Goal: Task Accomplishment & Management: Manage account settings

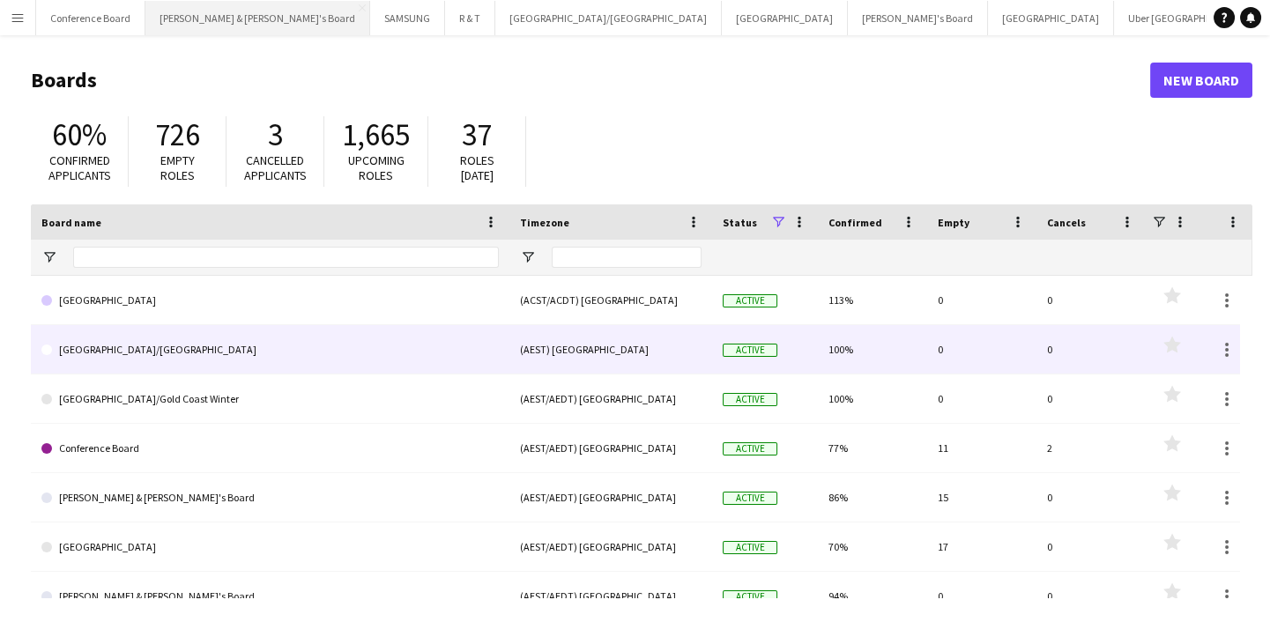
click at [205, 26] on button "[PERSON_NAME] & [PERSON_NAME]'s Board Close" at bounding box center [257, 18] width 225 height 34
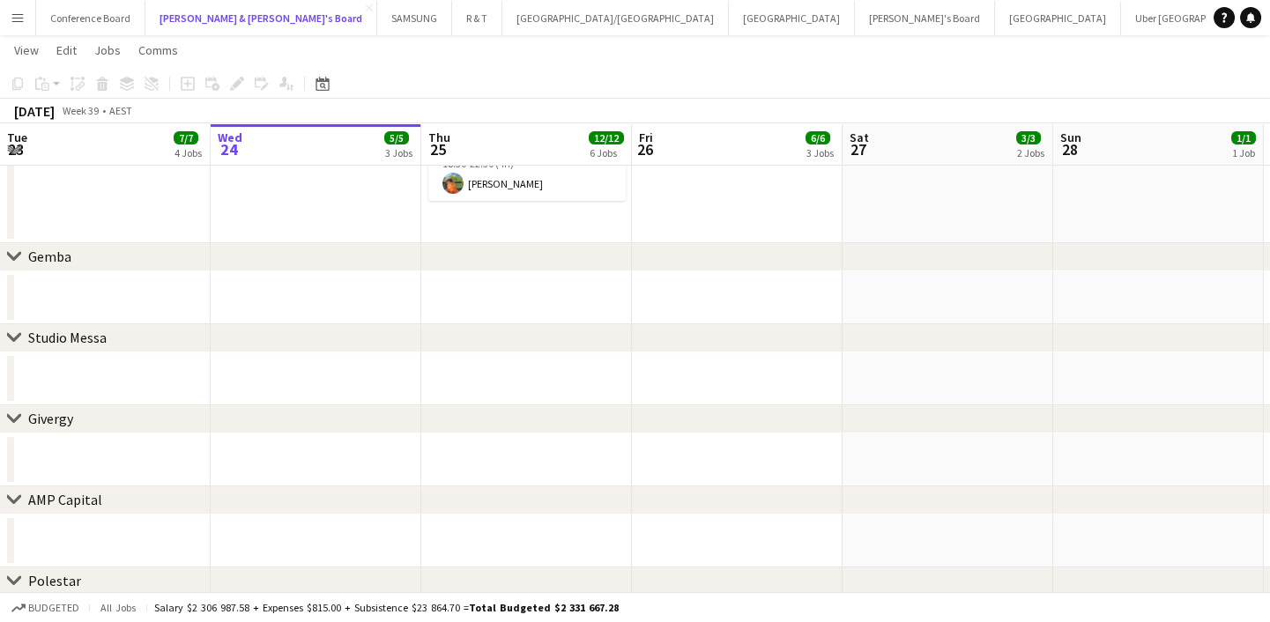
scroll to position [1201, 0]
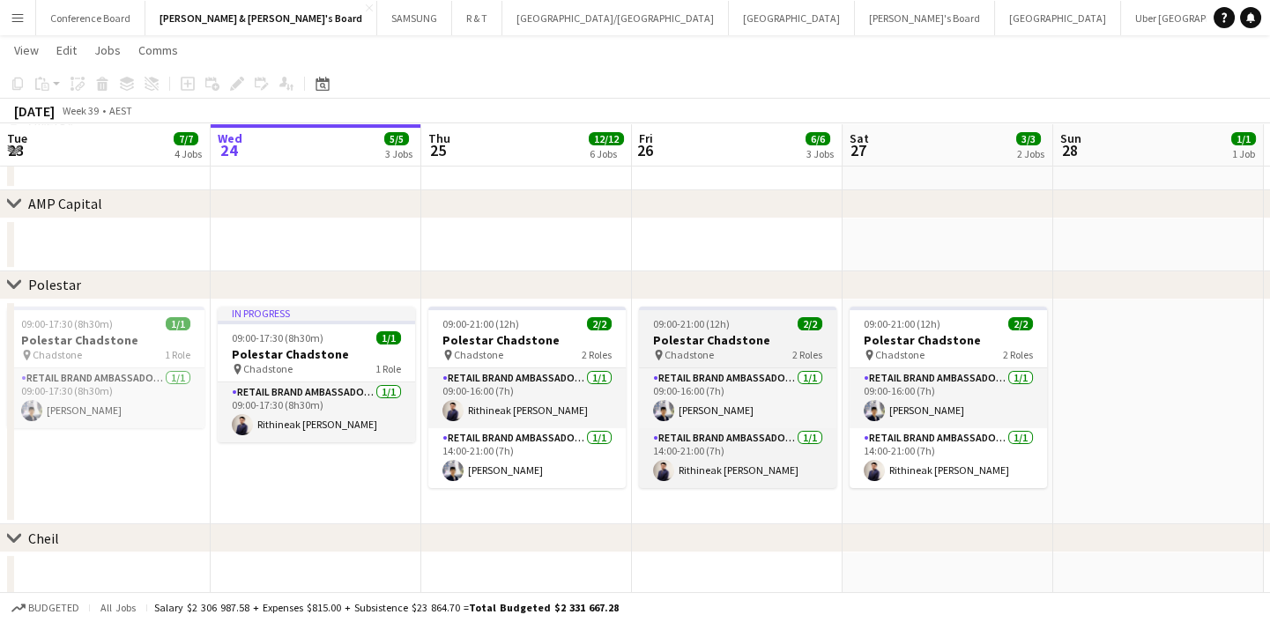
click at [741, 326] on div "09:00-21:00 (12h) 2/2" at bounding box center [737, 323] width 197 height 13
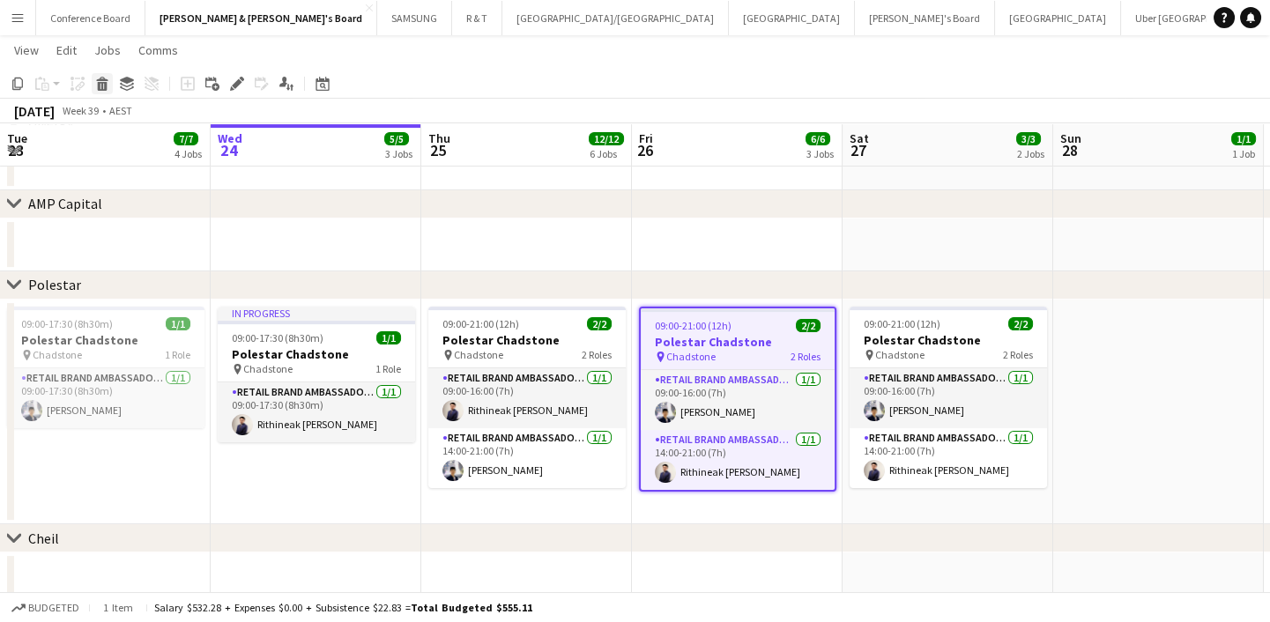
click at [101, 88] on icon at bounding box center [103, 86] width 10 height 9
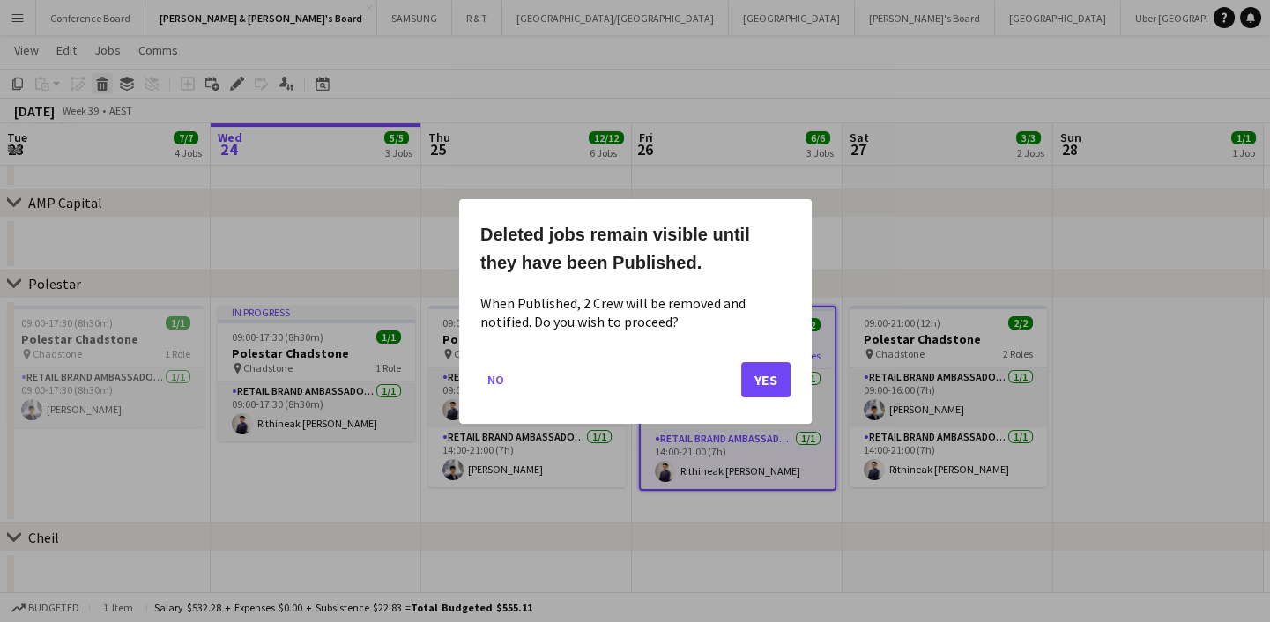
scroll to position [0, 0]
click at [753, 375] on button "Yes" at bounding box center [765, 378] width 49 height 35
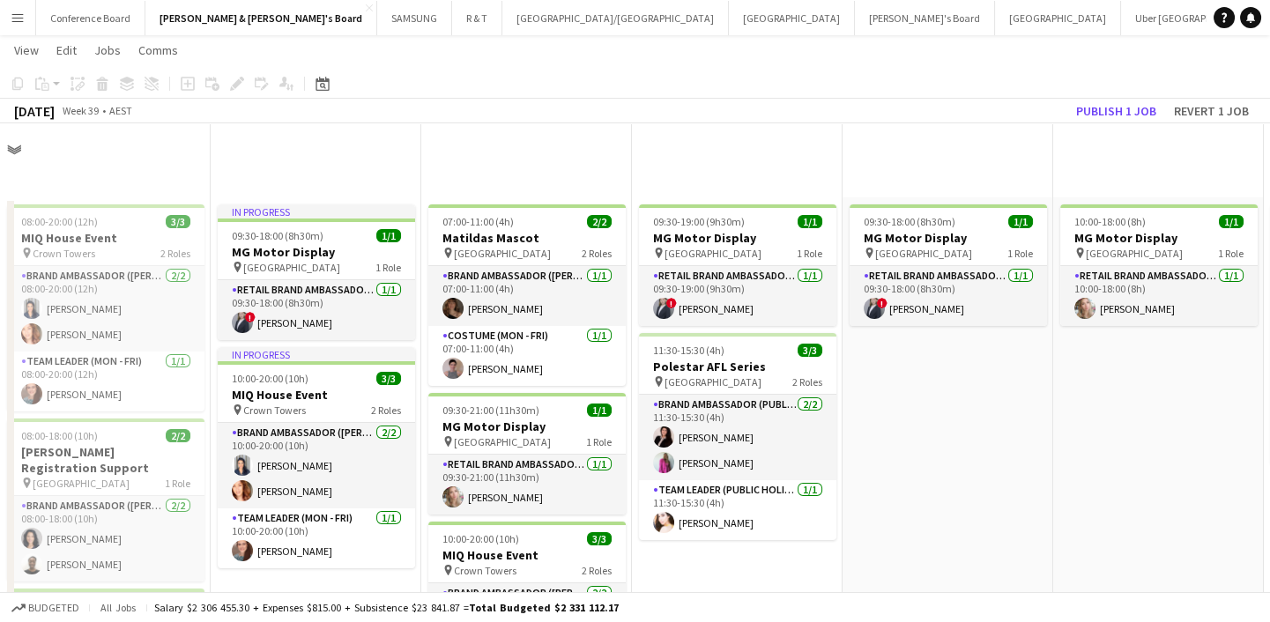
scroll to position [1201, 0]
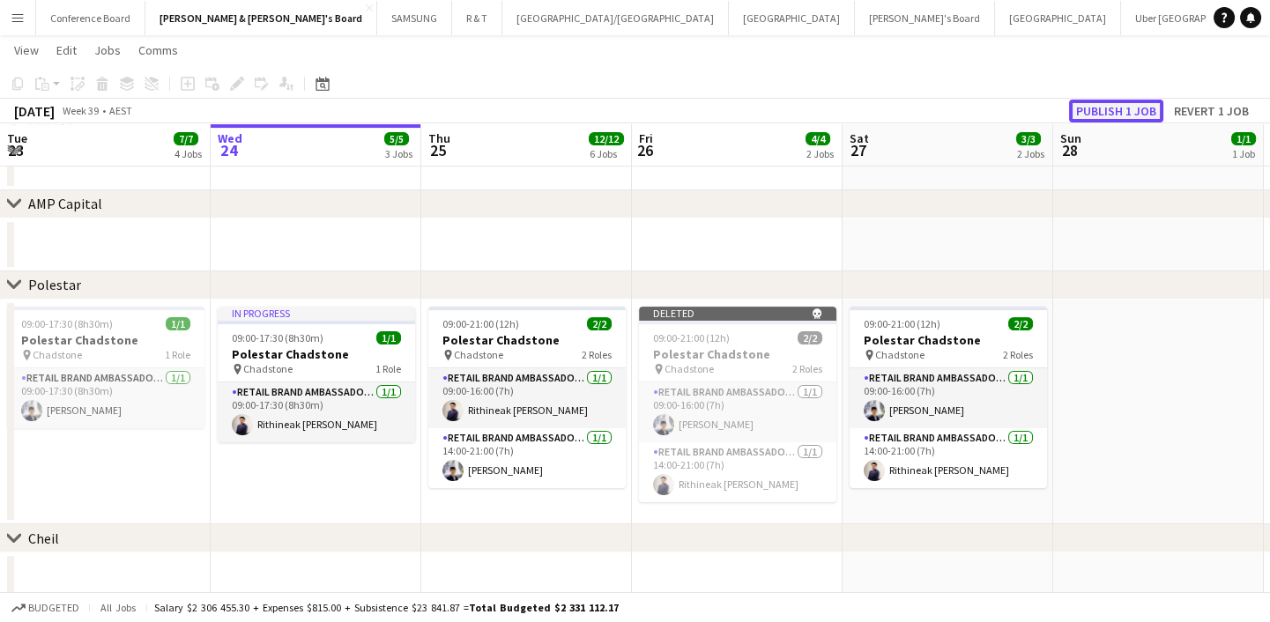
click at [1112, 109] on button "Publish 1 job" at bounding box center [1116, 111] width 94 height 23
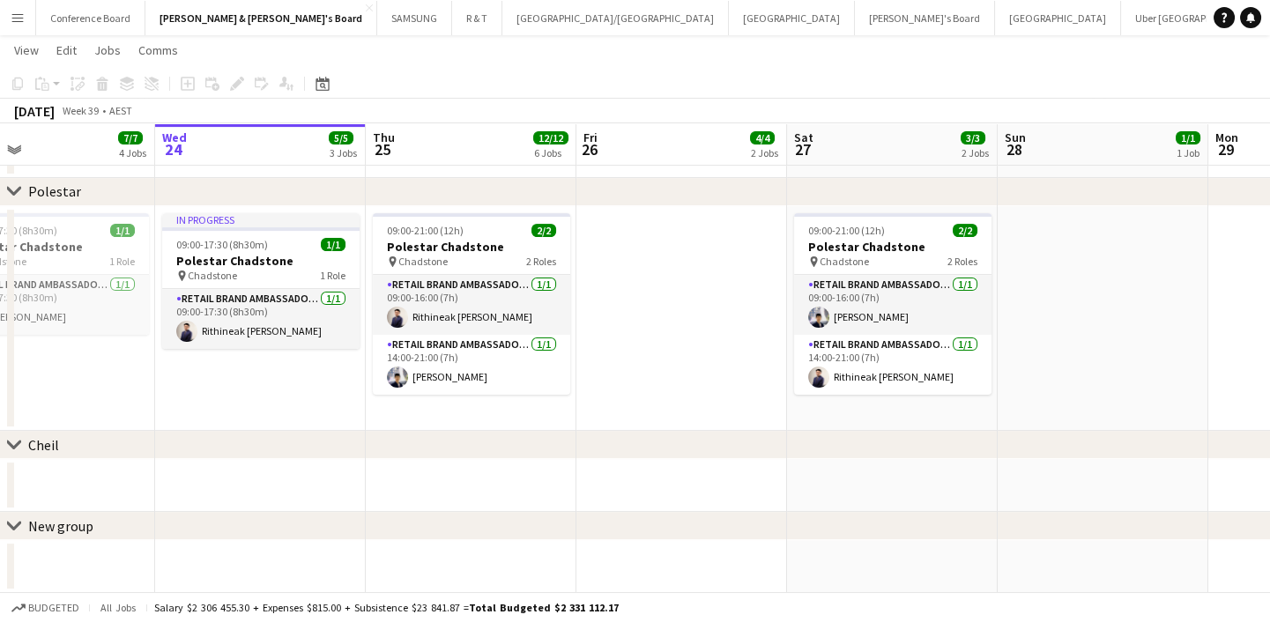
scroll to position [0, 464]
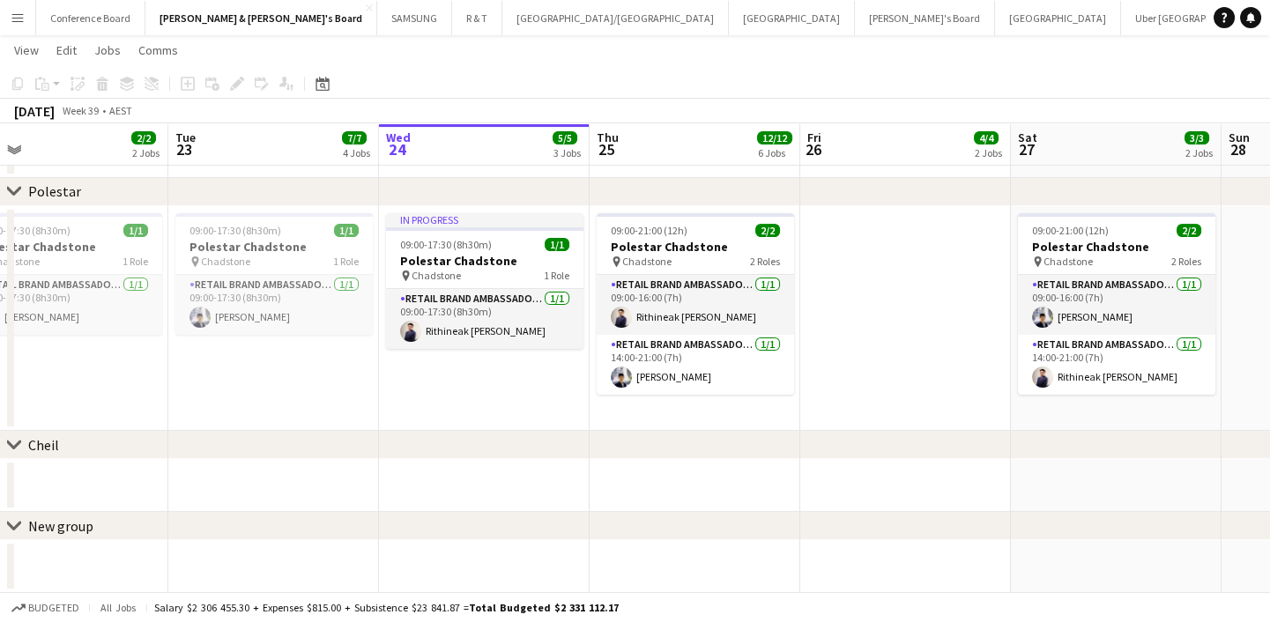
drag, startPoint x: 338, startPoint y: 393, endPoint x: 490, endPoint y: 398, distance: 152.6
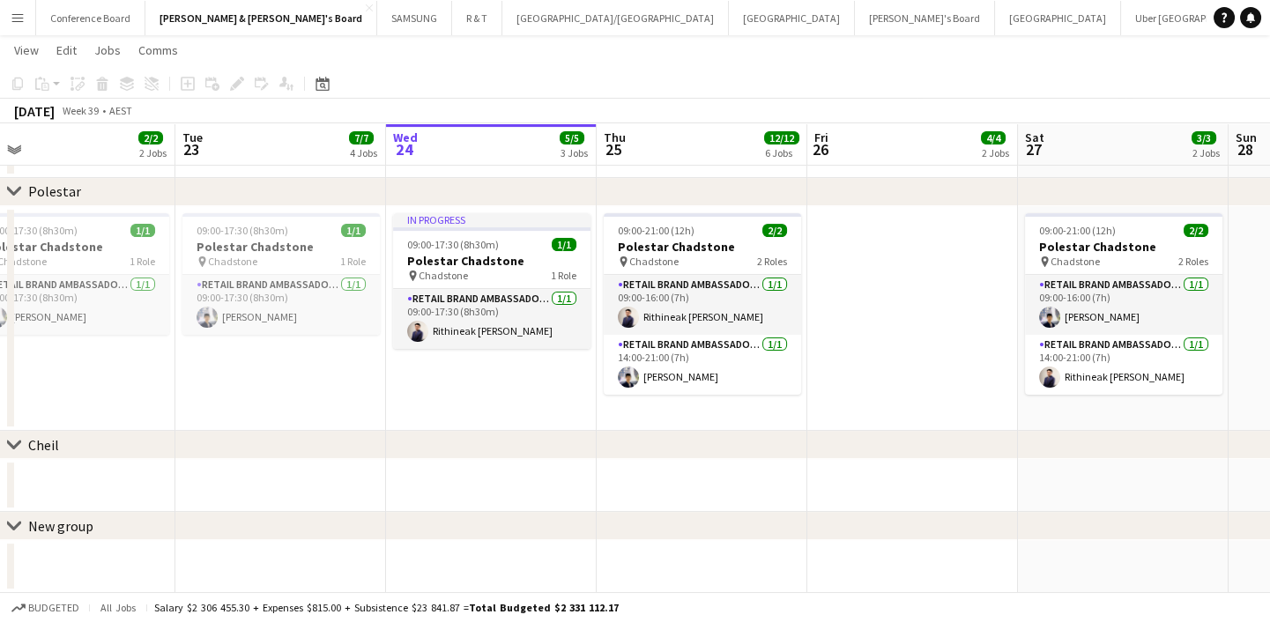
scroll to position [0, 454]
drag, startPoint x: 476, startPoint y: 405, endPoint x: 487, endPoint y: 409, distance: 12.3
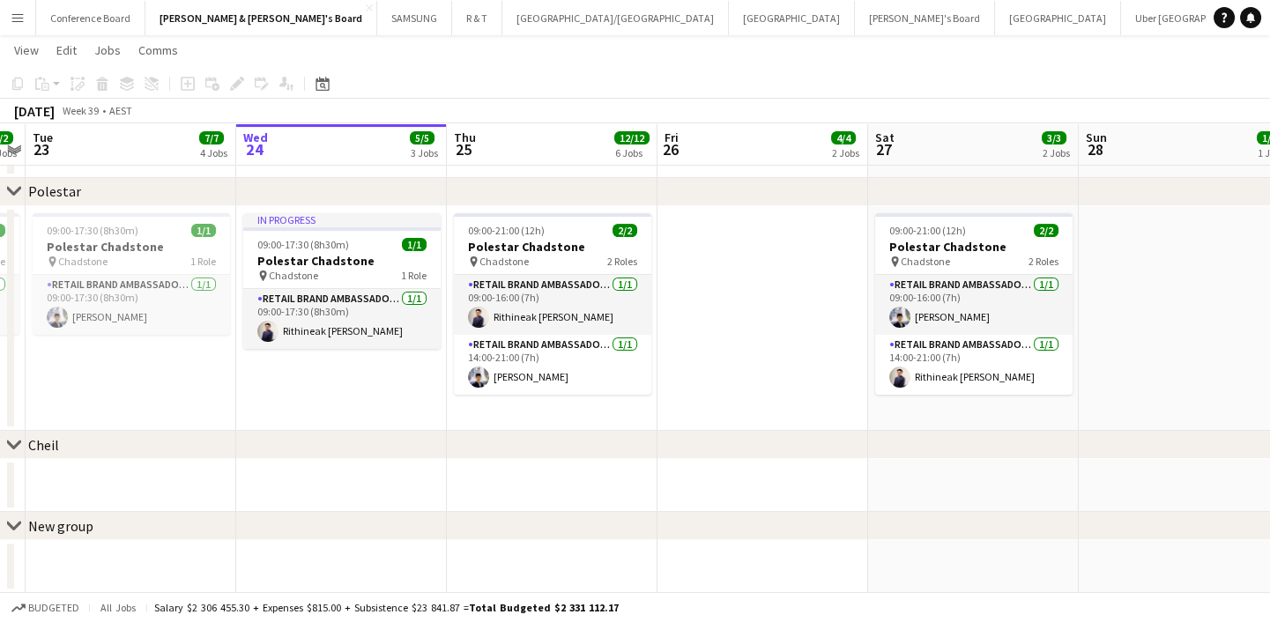
scroll to position [0, 724]
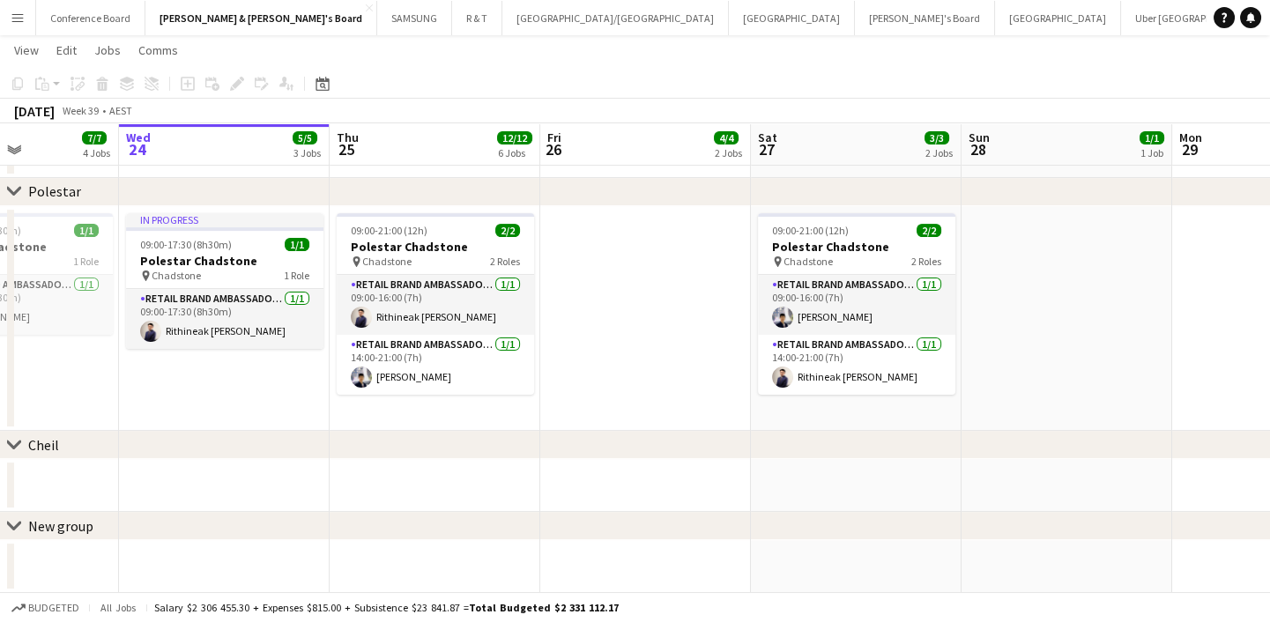
drag, startPoint x: 943, startPoint y: 384, endPoint x: 508, endPoint y: 454, distance: 441.0
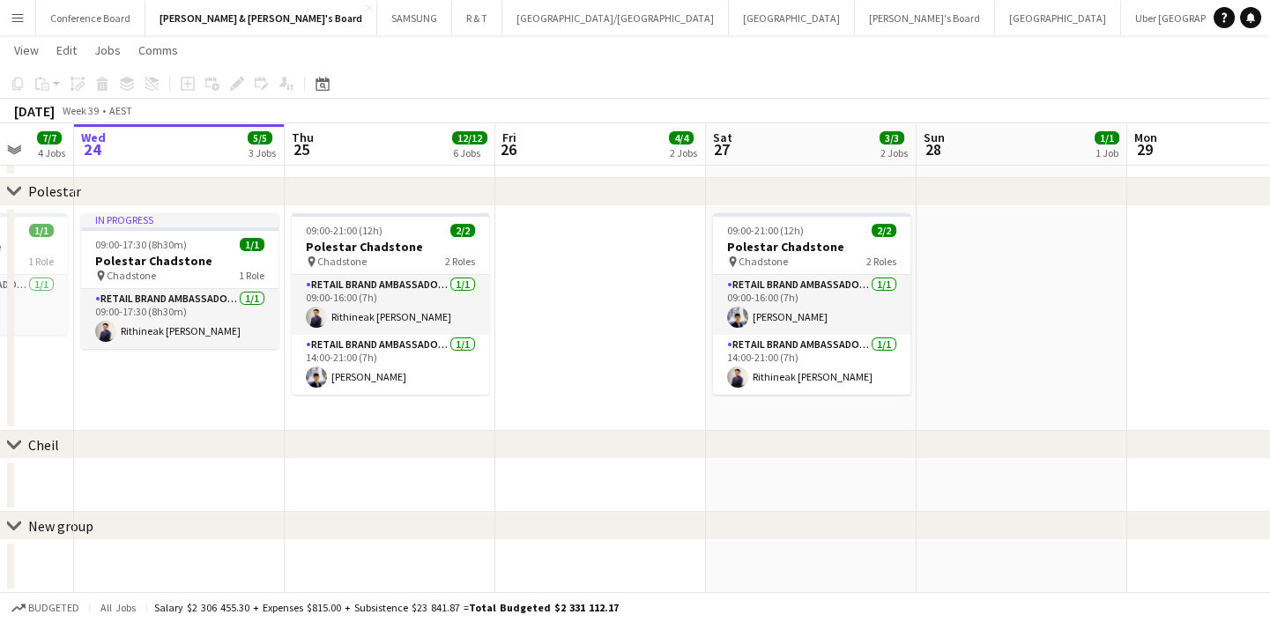
scroll to position [0, 554]
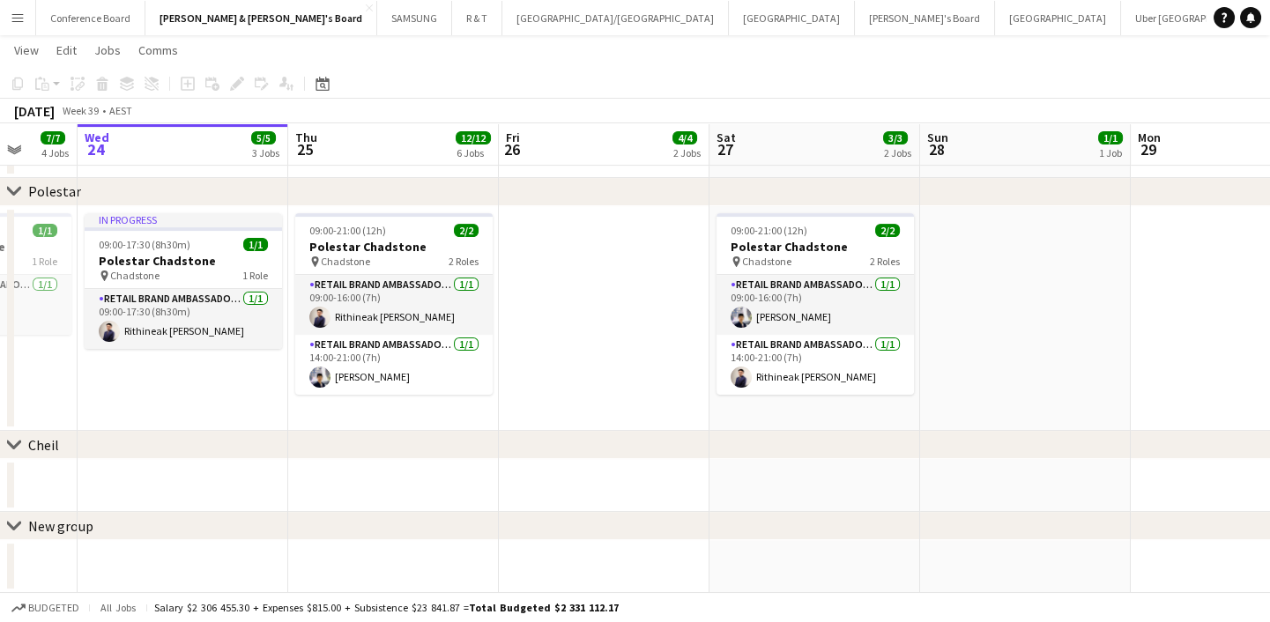
drag, startPoint x: 1117, startPoint y: 326, endPoint x: 1076, endPoint y: 371, distance: 60.5
